Goal: Task Accomplishment & Management: Use online tool/utility

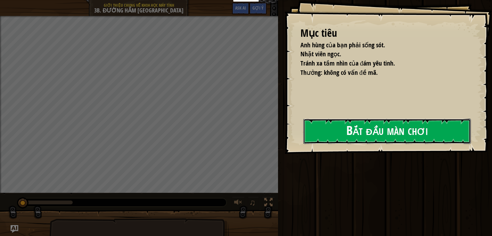
click at [326, 137] on button "Bắt đầu màn chơi" at bounding box center [386, 131] width 167 height 25
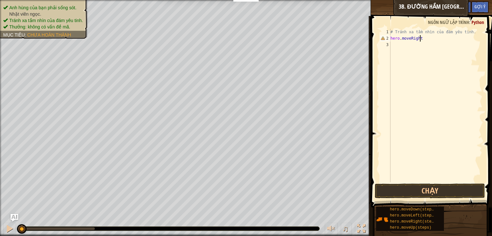
scroll to position [3, 2]
type textarea "hero.moveRight()"
click at [420, 40] on div "# Tránh xa tầm nhìn của đám yêu tinh. hero . moveRight ( )" at bounding box center [435, 112] width 93 height 166
type textarea "hero.moveRight()"
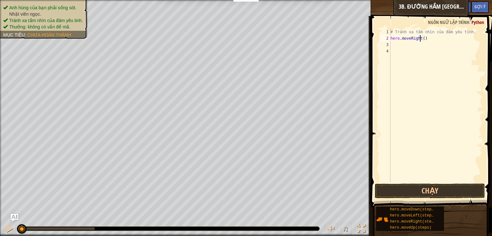
click at [421, 43] on div "# Tránh xa tầm nhìn của đám yêu tinh. hero . moveRight ( )" at bounding box center [435, 112] width 93 height 166
click at [422, 40] on div "# Tránh xa tầm nhìn của đám yêu tinh. hero . moveRight ( )" at bounding box center [435, 112] width 93 height 166
type textarea "hero.moveRight(2)"
click at [443, 191] on button "Chạy" at bounding box center [430, 191] width 110 height 15
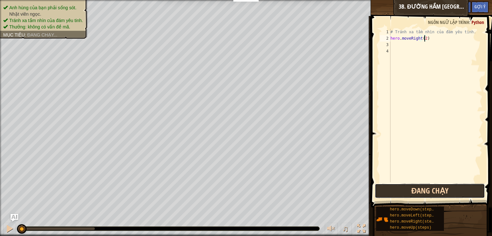
click at [430, 189] on button "Đang chạy" at bounding box center [430, 191] width 110 height 15
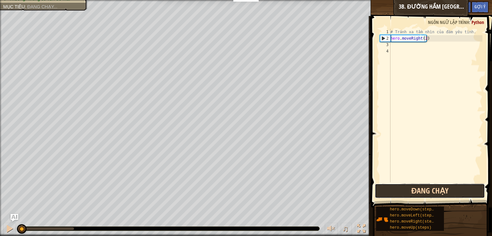
click at [430, 189] on button "Đang chạy" at bounding box center [430, 191] width 110 height 15
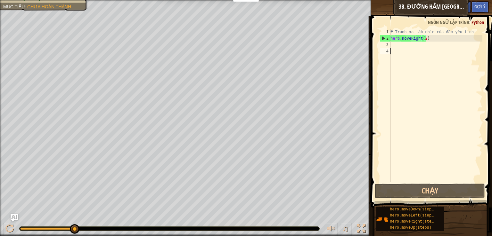
click at [399, 53] on div "# Tránh xa tầm nhìn của đám yêu tinh. hero . moveRight ( 2 )" at bounding box center [435, 112] width 93 height 166
click at [398, 48] on div "# Tránh xa tầm nhìn của đám yêu tinh. hero . moveRight ( 2 )" at bounding box center [435, 112] width 93 height 166
click at [398, 46] on div "# Tránh xa tầm nhìn của đám yêu tinh. hero . moveRight ( 2 )" at bounding box center [435, 112] width 93 height 166
click at [423, 40] on div "# Tránh xa tầm nhìn của đám yêu tinh. hero . moveRight ( 2 )" at bounding box center [435, 112] width 93 height 166
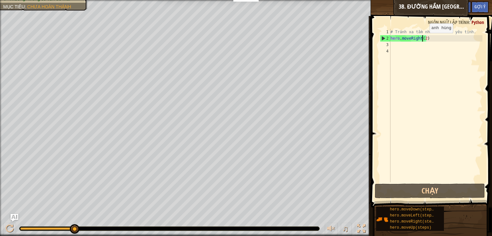
click at [424, 39] on div "# Tránh xa tầm nhìn của đám yêu tinh. hero . moveRight ( 2 )" at bounding box center [435, 112] width 93 height 166
type textarea "hero.moveRight()"
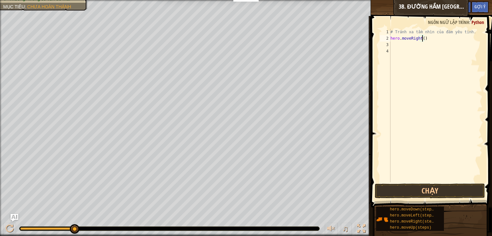
click at [421, 46] on div "# Tránh xa tầm nhìn của đám yêu tinh. hero . moveRight ( )" at bounding box center [435, 112] width 93 height 166
type textarea "hero.moveLeft()"
click at [443, 193] on button "Chạy" at bounding box center [430, 191] width 110 height 15
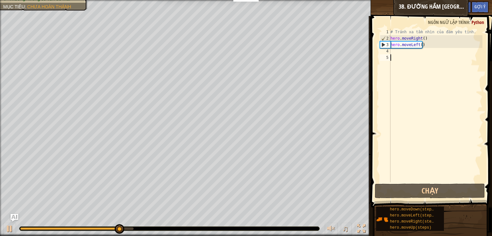
click at [413, 55] on div "# Tránh xa tầm nhìn của đám yêu tinh. hero . moveRight ( ) hero . moveLeft ( )" at bounding box center [435, 112] width 93 height 166
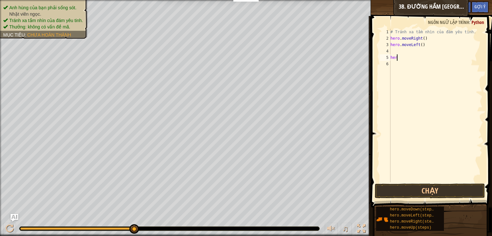
type textarea "h"
click at [409, 49] on div "# Tránh xa tầm nhìn của đám yêu tinh. hero . moveRight ( ) hero . moveLeft ( )" at bounding box center [435, 112] width 93 height 166
type textarea "hero.moveRight(2)"
click at [437, 191] on button "Chạy" at bounding box center [430, 191] width 110 height 15
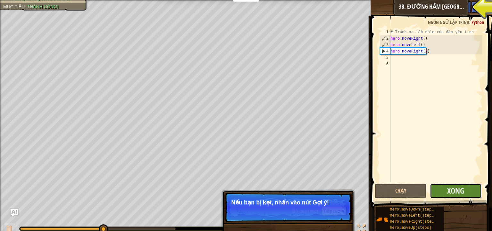
click at [473, 194] on button "Xong" at bounding box center [456, 191] width 52 height 15
